Goal: Information Seeking & Learning: Learn about a topic

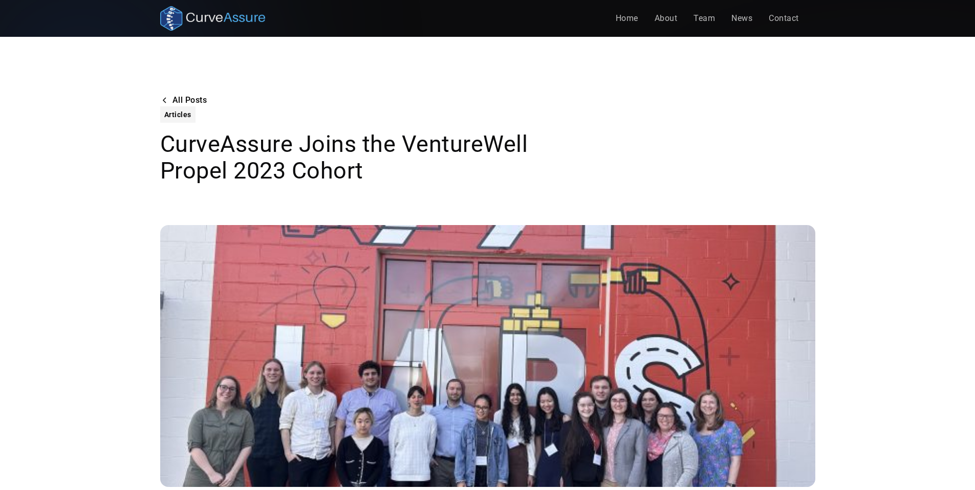
click at [250, 15] on img "home" at bounding box center [212, 18] width 105 height 25
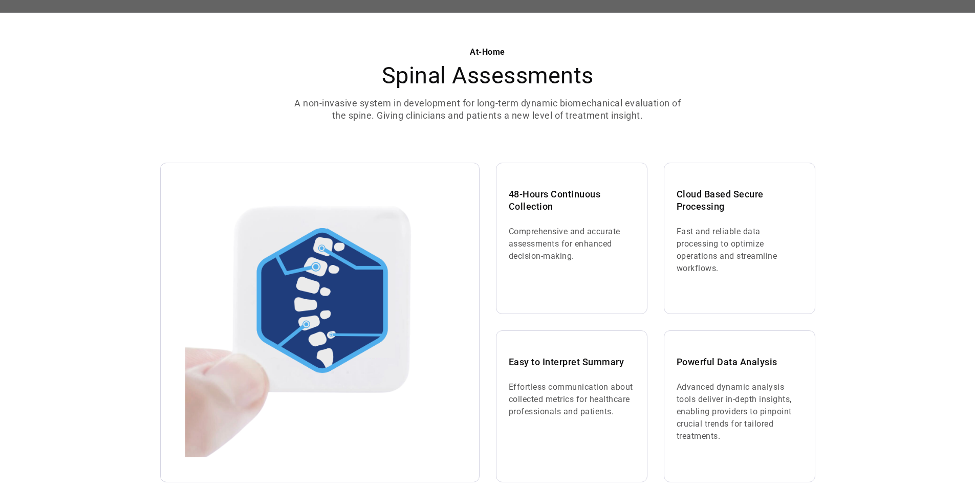
scroll to position [597, 0]
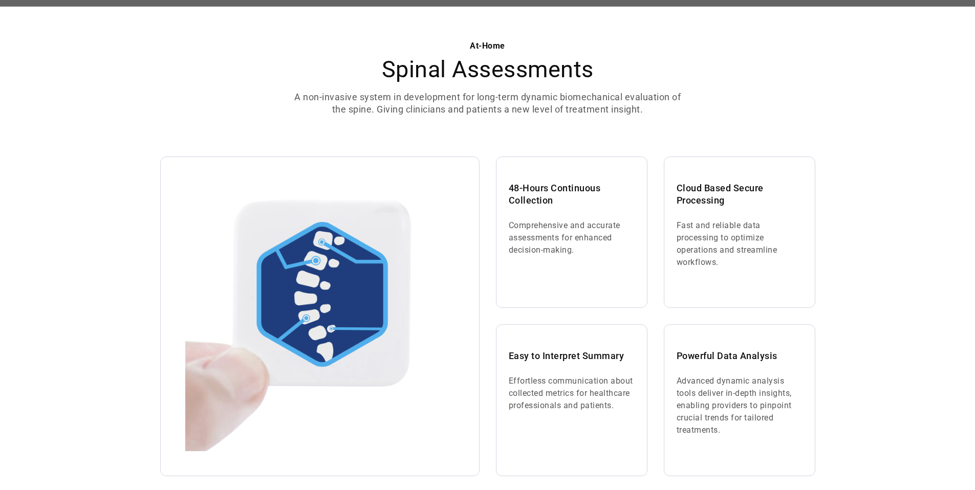
click at [318, 107] on p "A non-invasive system in development for long-term dynamic biomechanical evalua…" at bounding box center [487, 103] width 393 height 25
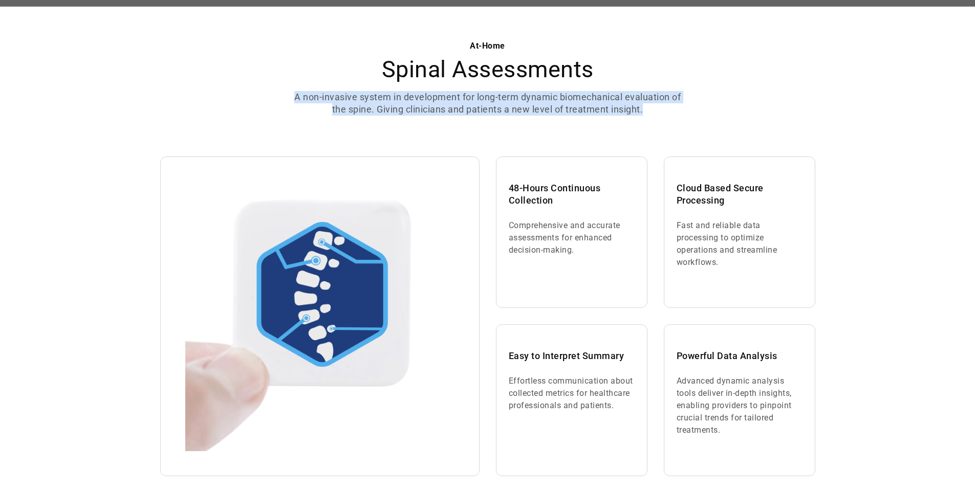
drag, startPoint x: 288, startPoint y: 95, endPoint x: 651, endPoint y: 112, distance: 363.8
click at [651, 112] on div "At-Home Spinal Assessments A non-invasive system in development for long-term d…" at bounding box center [487, 78] width 655 height 76
copy p "A non-invasive system in development for long-term dynamic biomechanical evalua…"
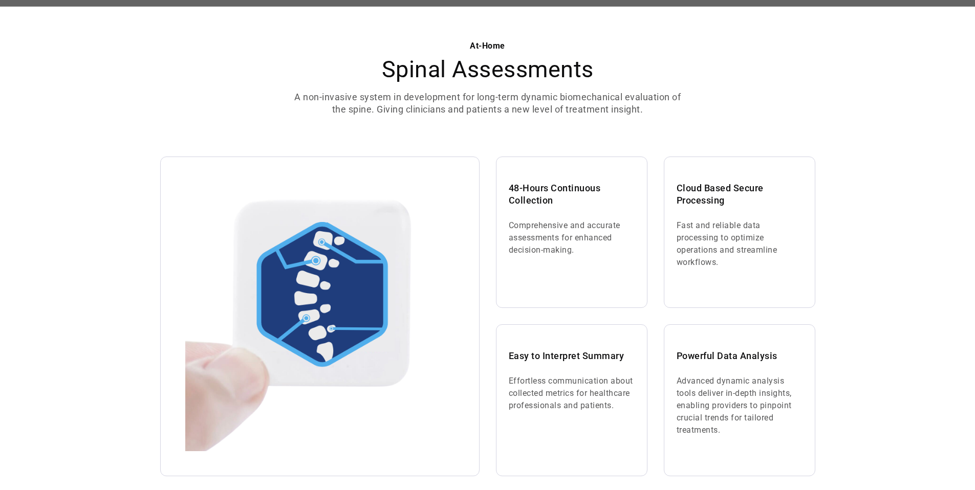
click at [787, 120] on div "At-Home Spinal Assessments A non-invasive system in development for long-term d…" at bounding box center [487, 270] width 655 height 527
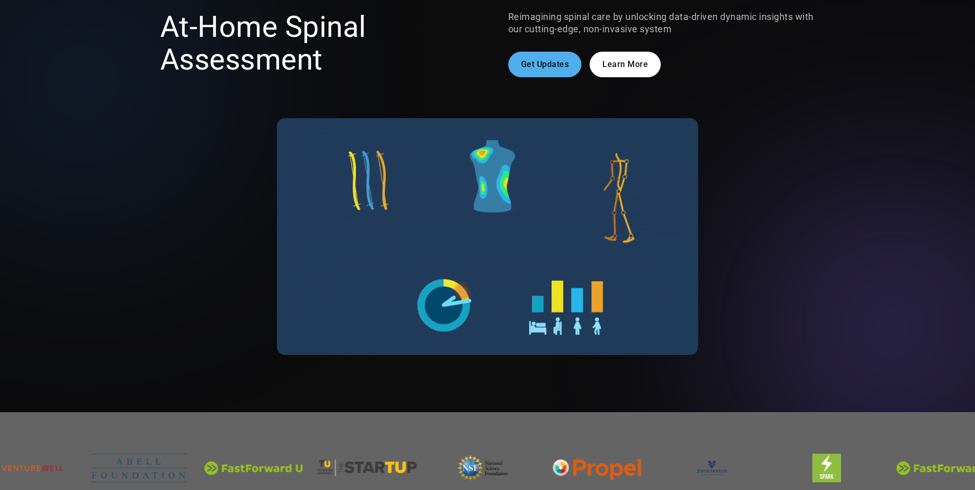
scroll to position [0, 0]
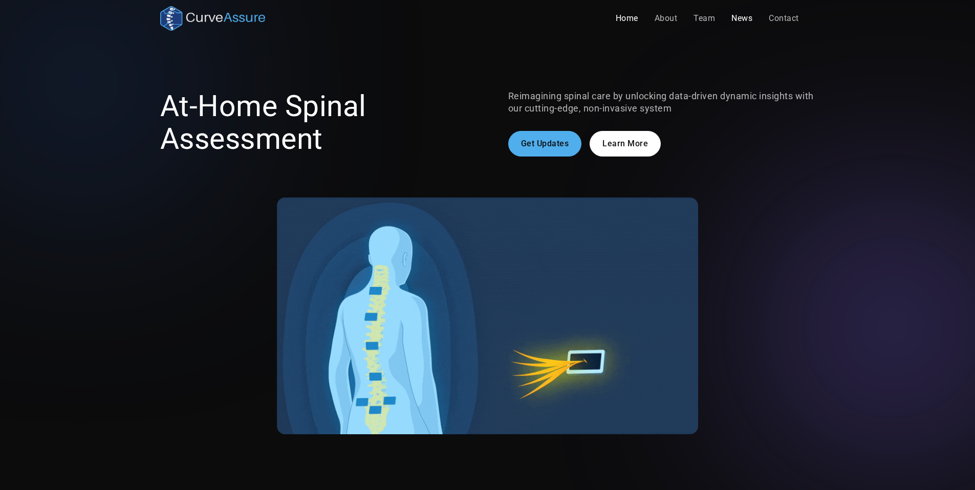
click at [742, 14] on link "News" at bounding box center [741, 18] width 37 height 20
